Goal: Task Accomplishment & Management: Use online tool/utility

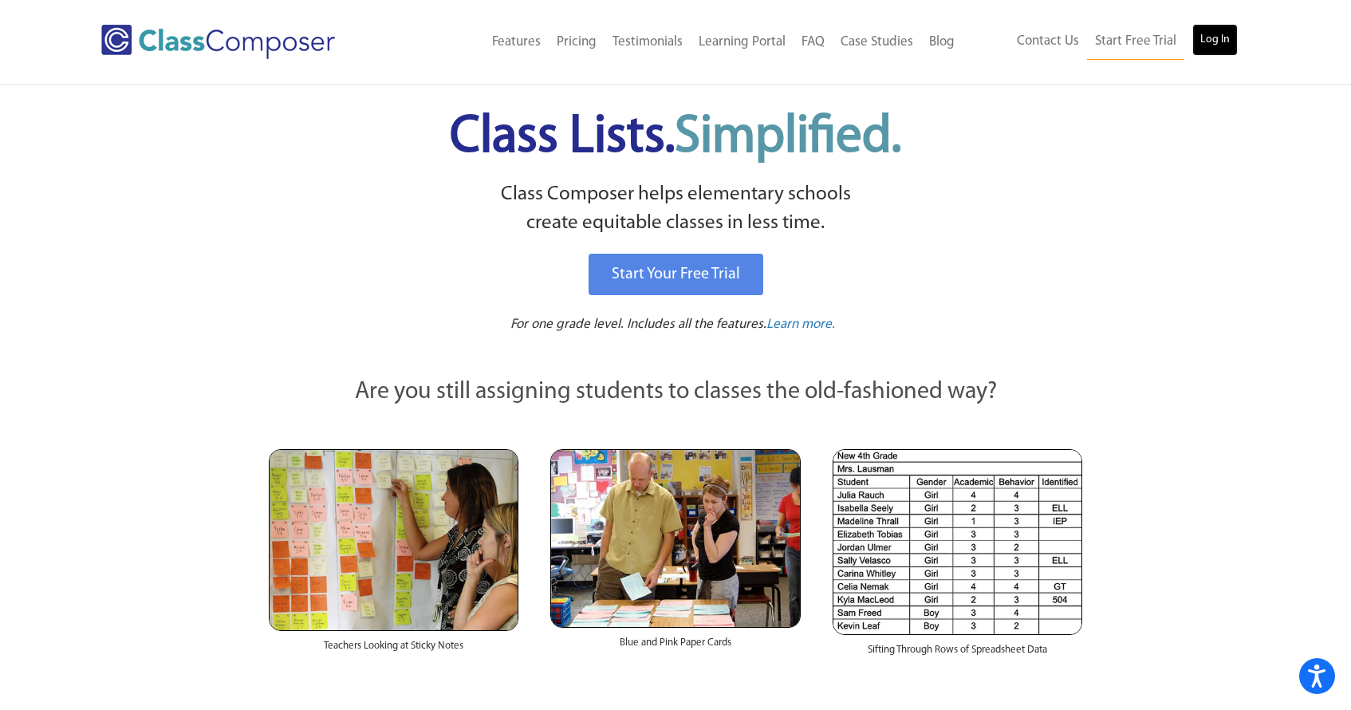
click at [1223, 32] on link "Log In" at bounding box center [1214, 40] width 45 height 32
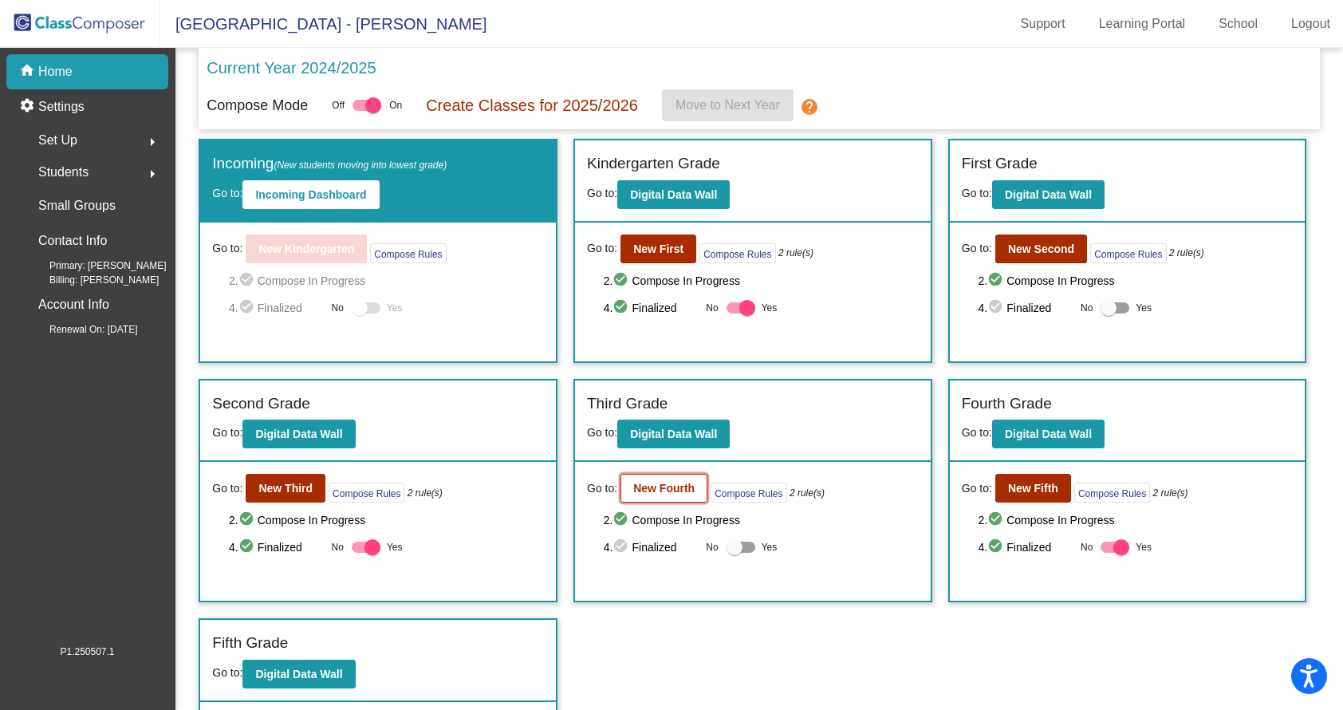
click at [656, 494] on b "New Fourth" at bounding box center [663, 488] width 61 height 13
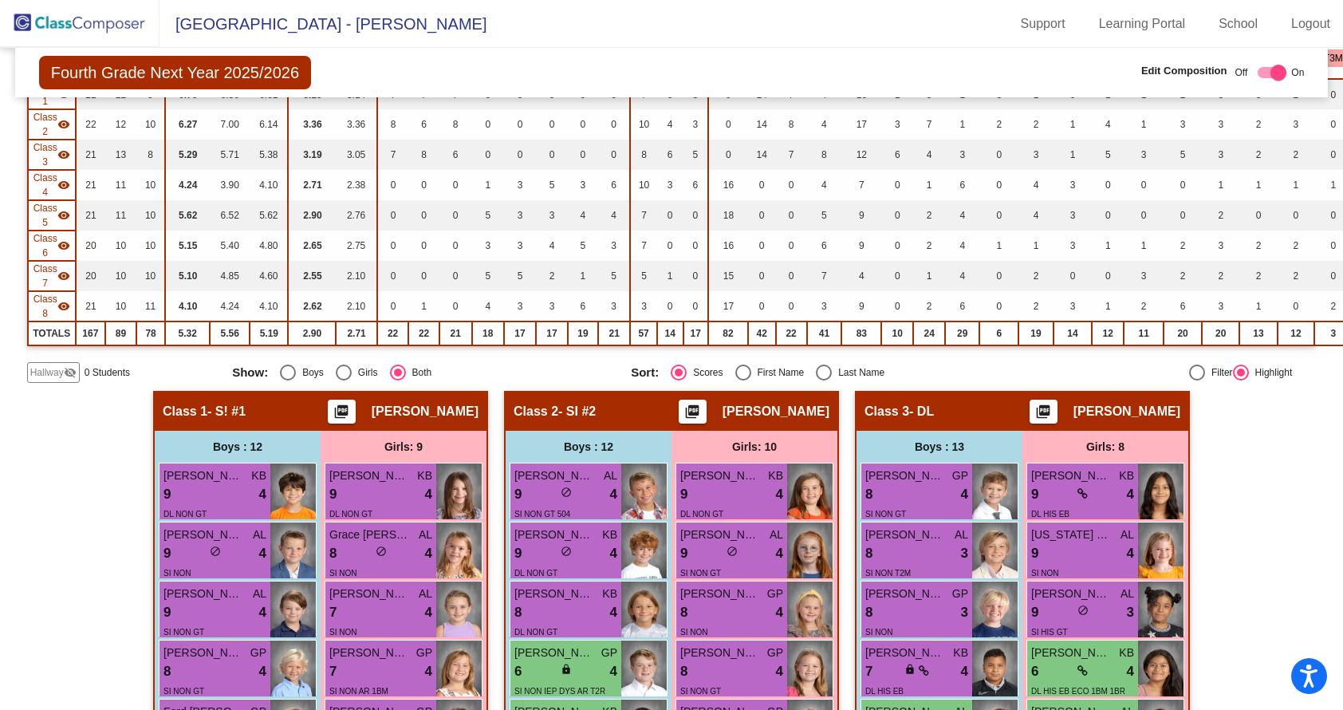
scroll to position [231, 0]
